Goal: Transaction & Acquisition: Purchase product/service

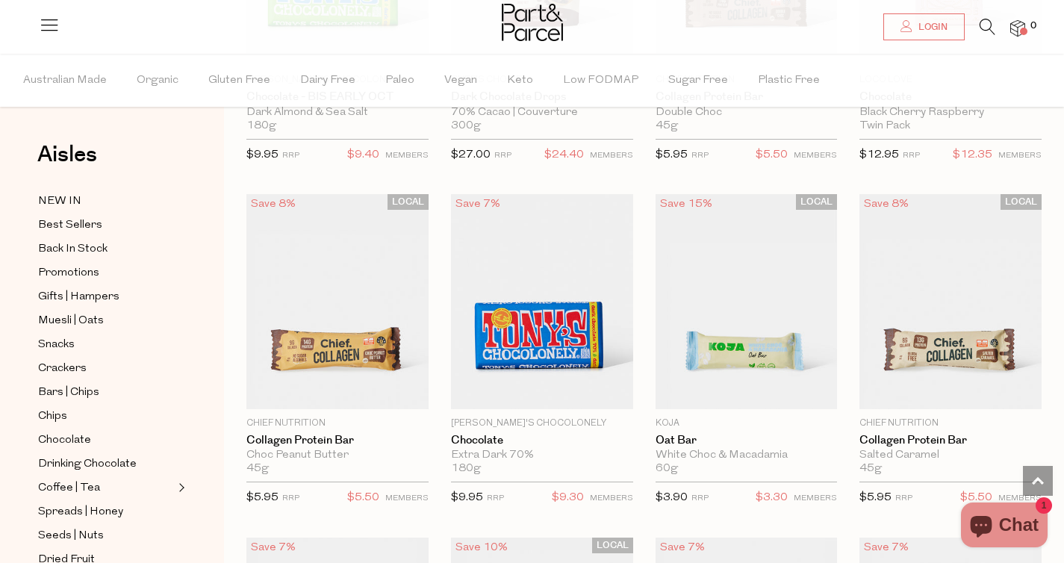
scroll to position [1050, 0]
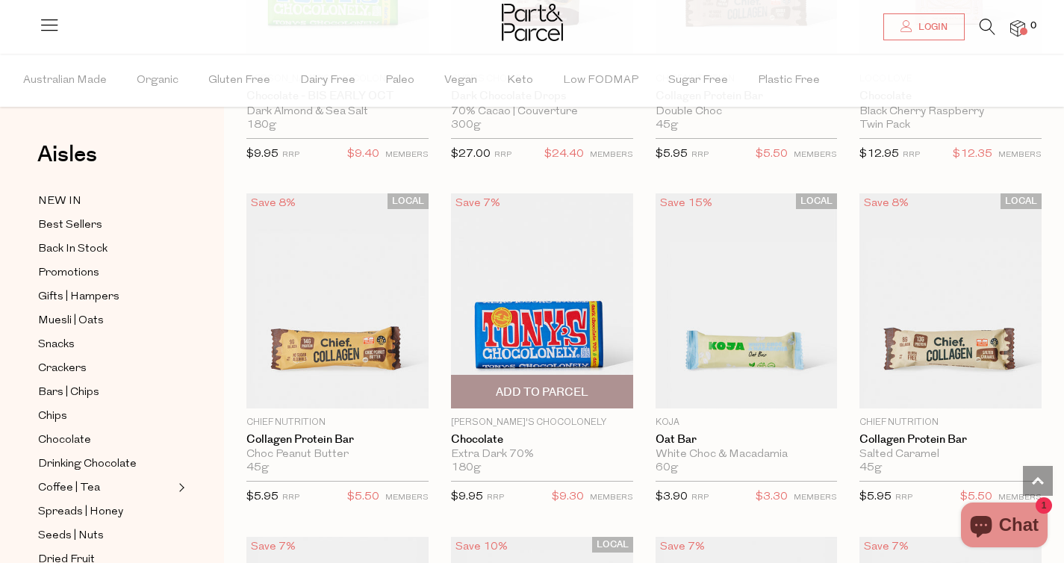
click at [564, 296] on img at bounding box center [542, 300] width 182 height 215
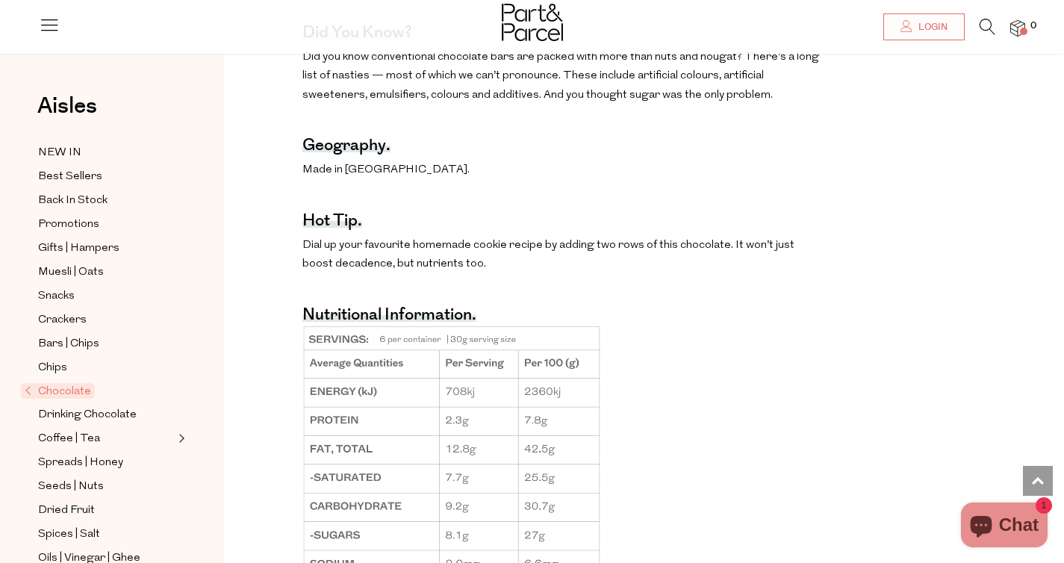
scroll to position [1047, 0]
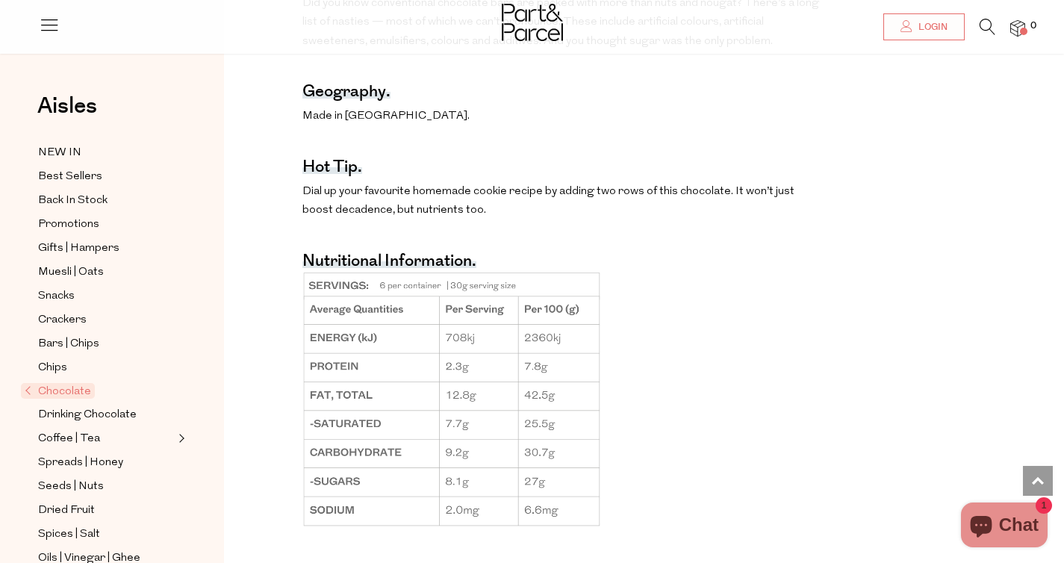
click at [68, 391] on span "Chocolate" at bounding box center [58, 391] width 74 height 16
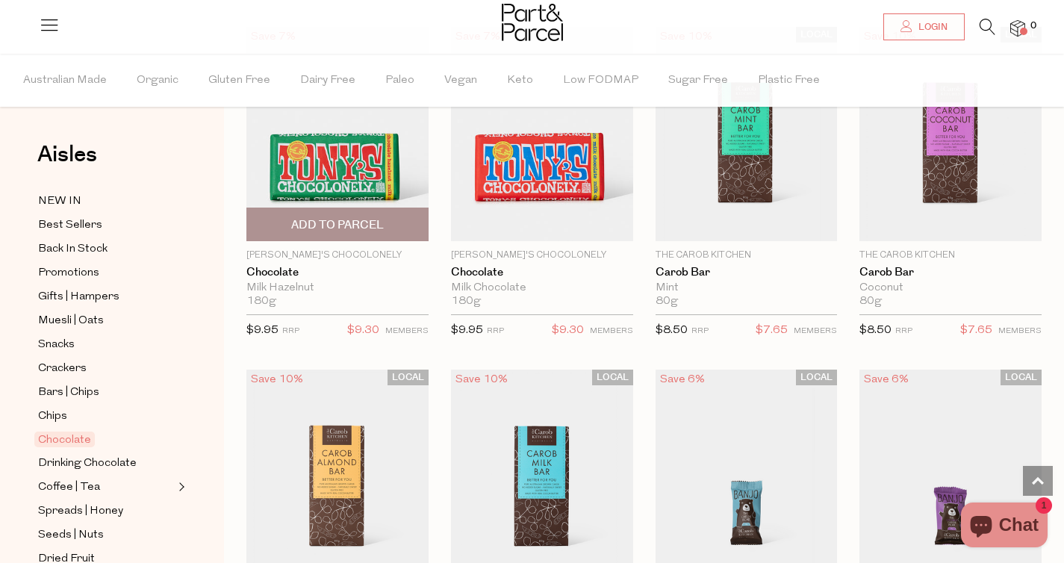
scroll to position [3713, 0]
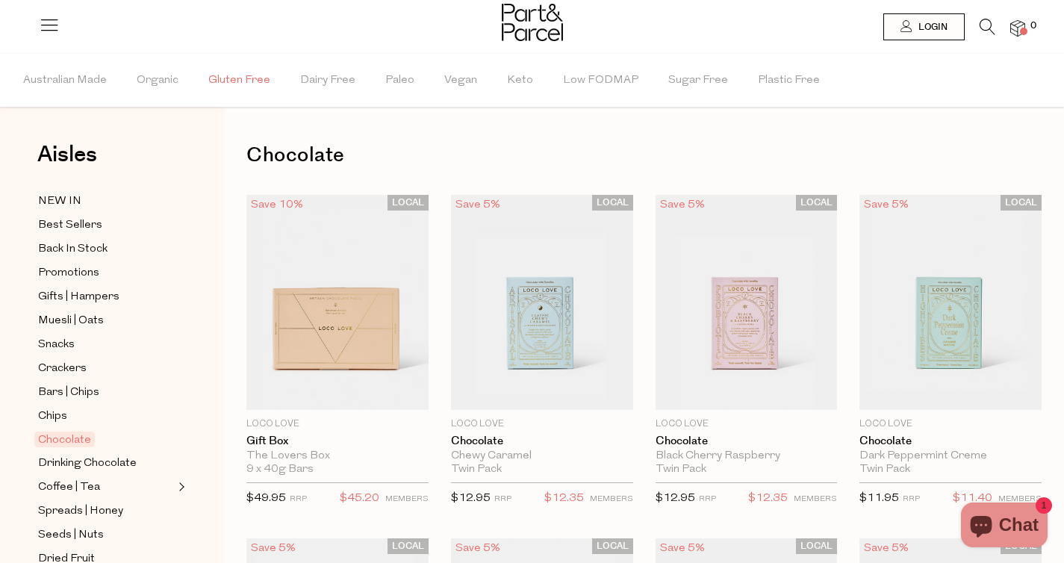
click at [232, 80] on span "Gluten Free" at bounding box center [239, 81] width 62 height 52
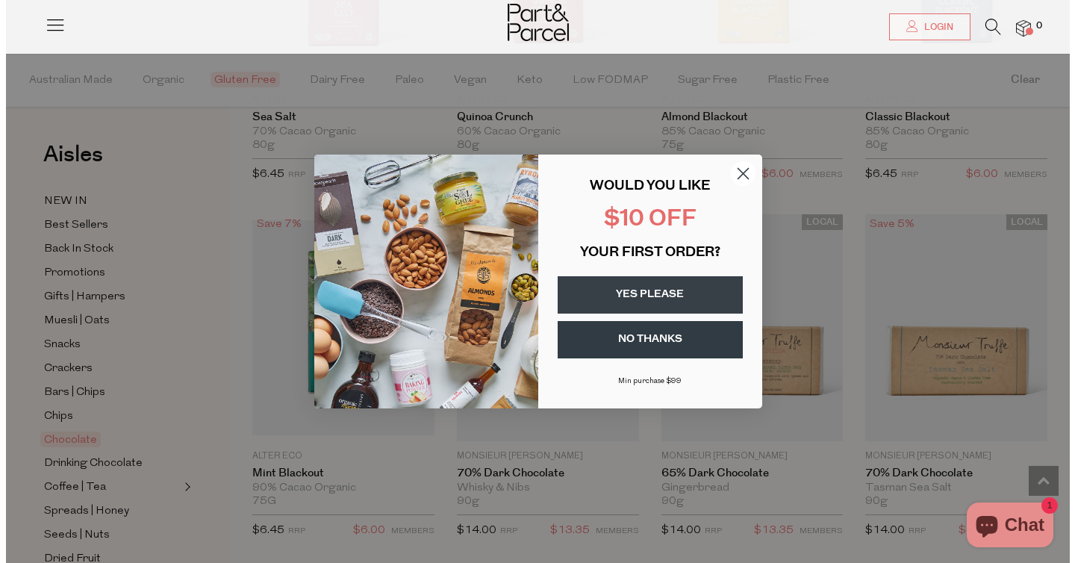
scroll to position [2079, 0]
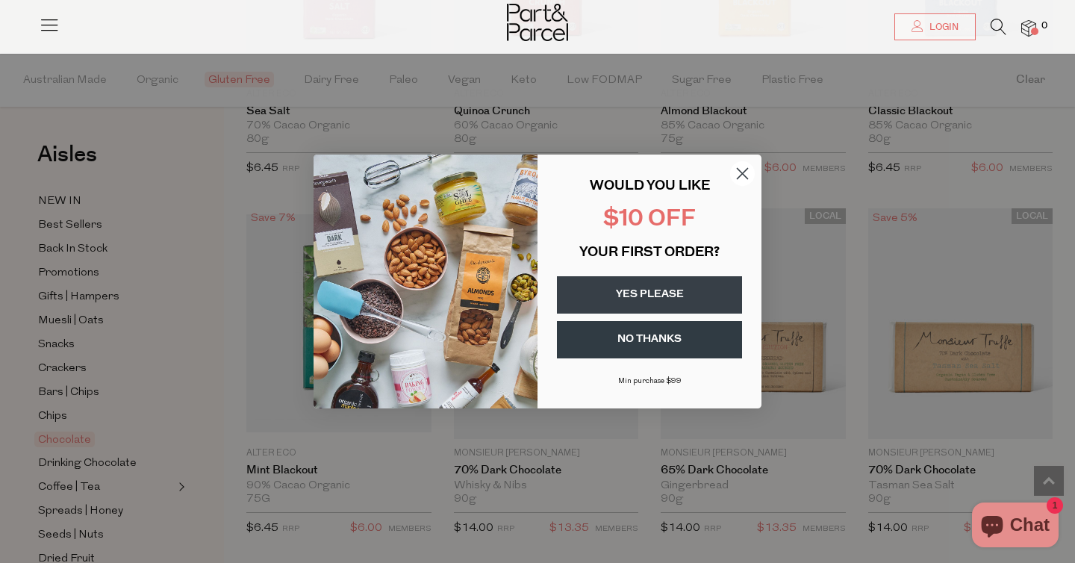
click at [743, 172] on circle "Close dialog" at bounding box center [742, 173] width 25 height 25
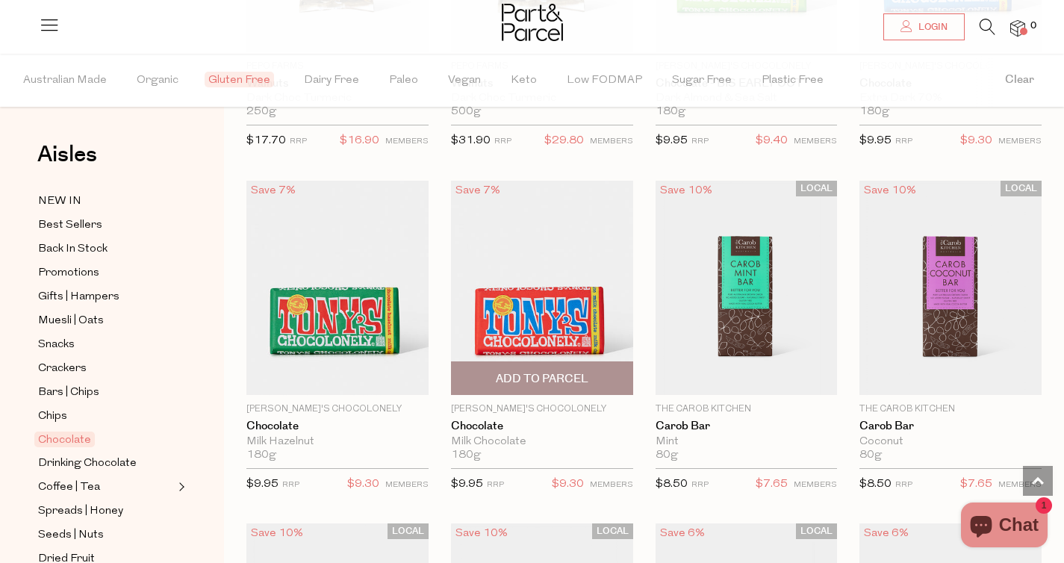
scroll to position [3629, 0]
